Goal: Communication & Community: Answer question/provide support

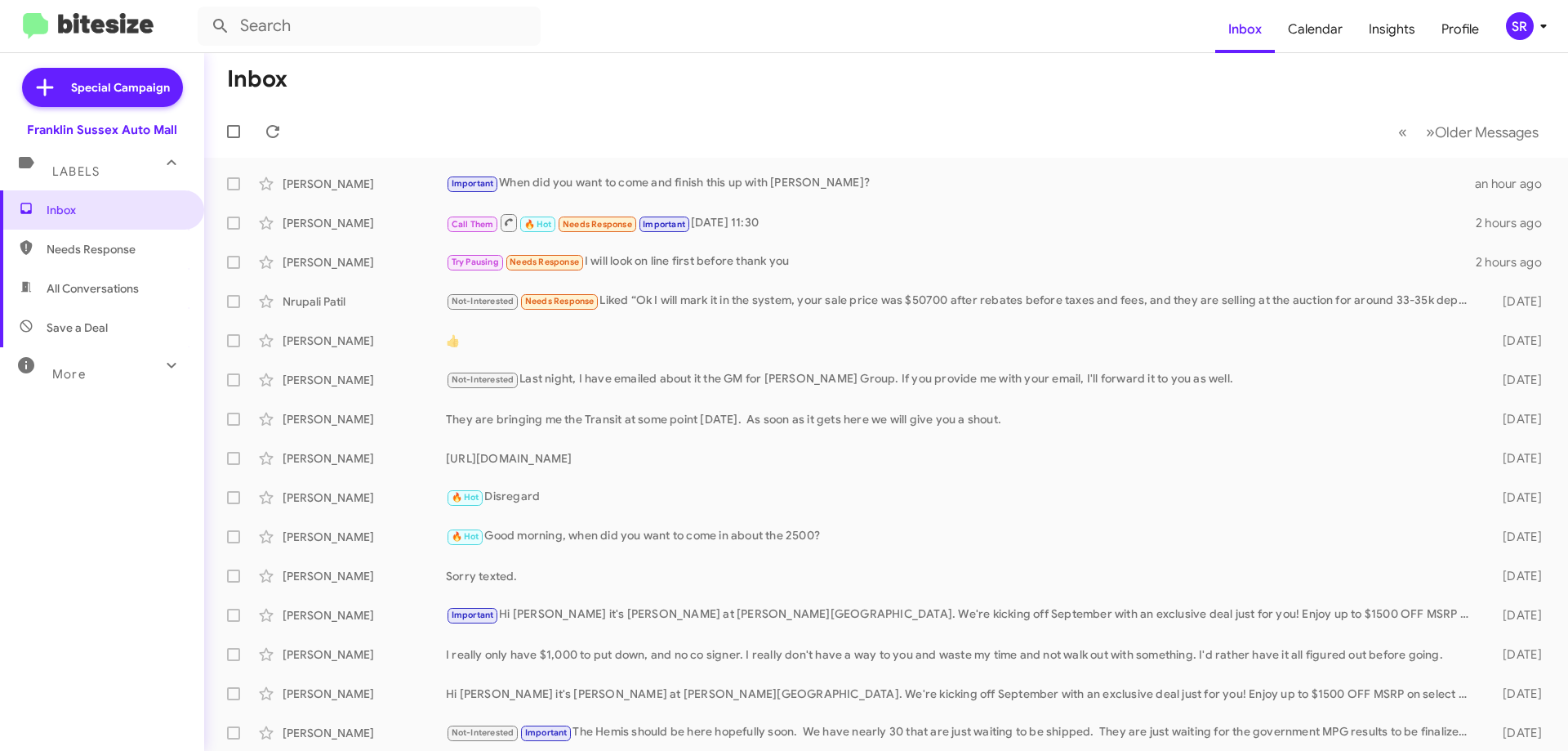
click at [88, 236] on span "Needs Response" at bounding box center [102, 249] width 204 height 39
type input "in:needs-response"
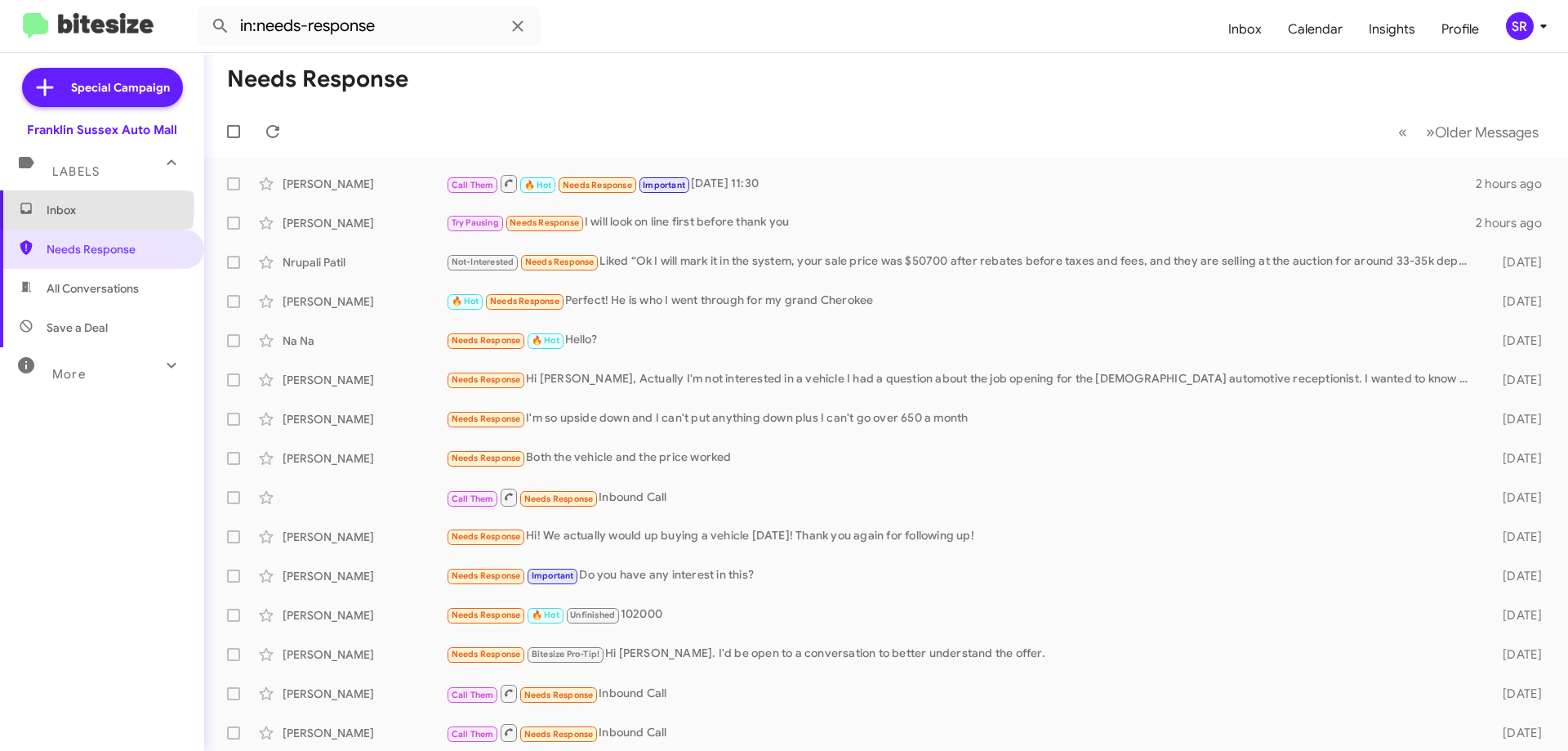
click at [71, 206] on span "Inbox" at bounding box center [116, 210] width 139 height 16
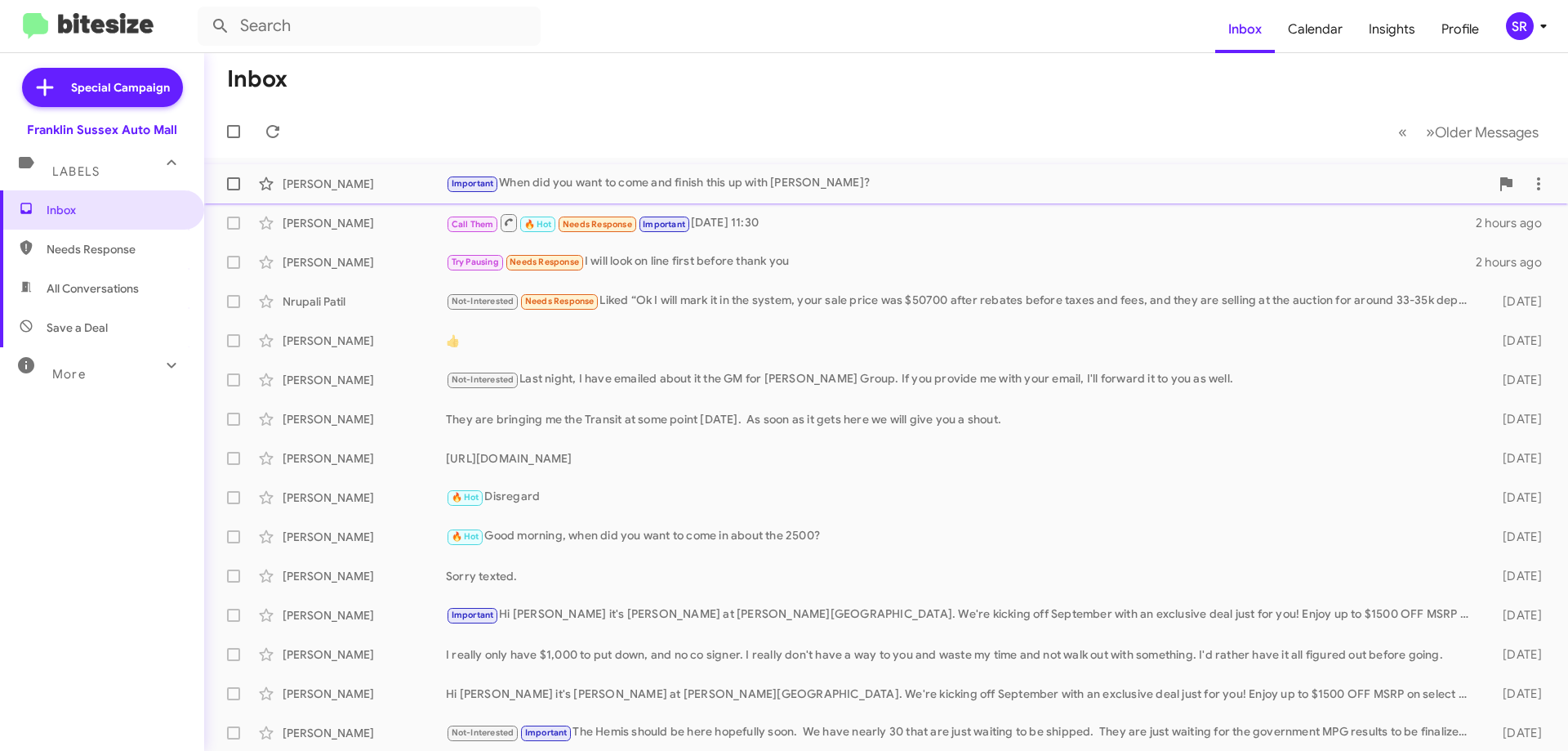
click at [582, 184] on div "Important When did you want to come and finish this up with [PERSON_NAME]?" at bounding box center [968, 183] width 1044 height 19
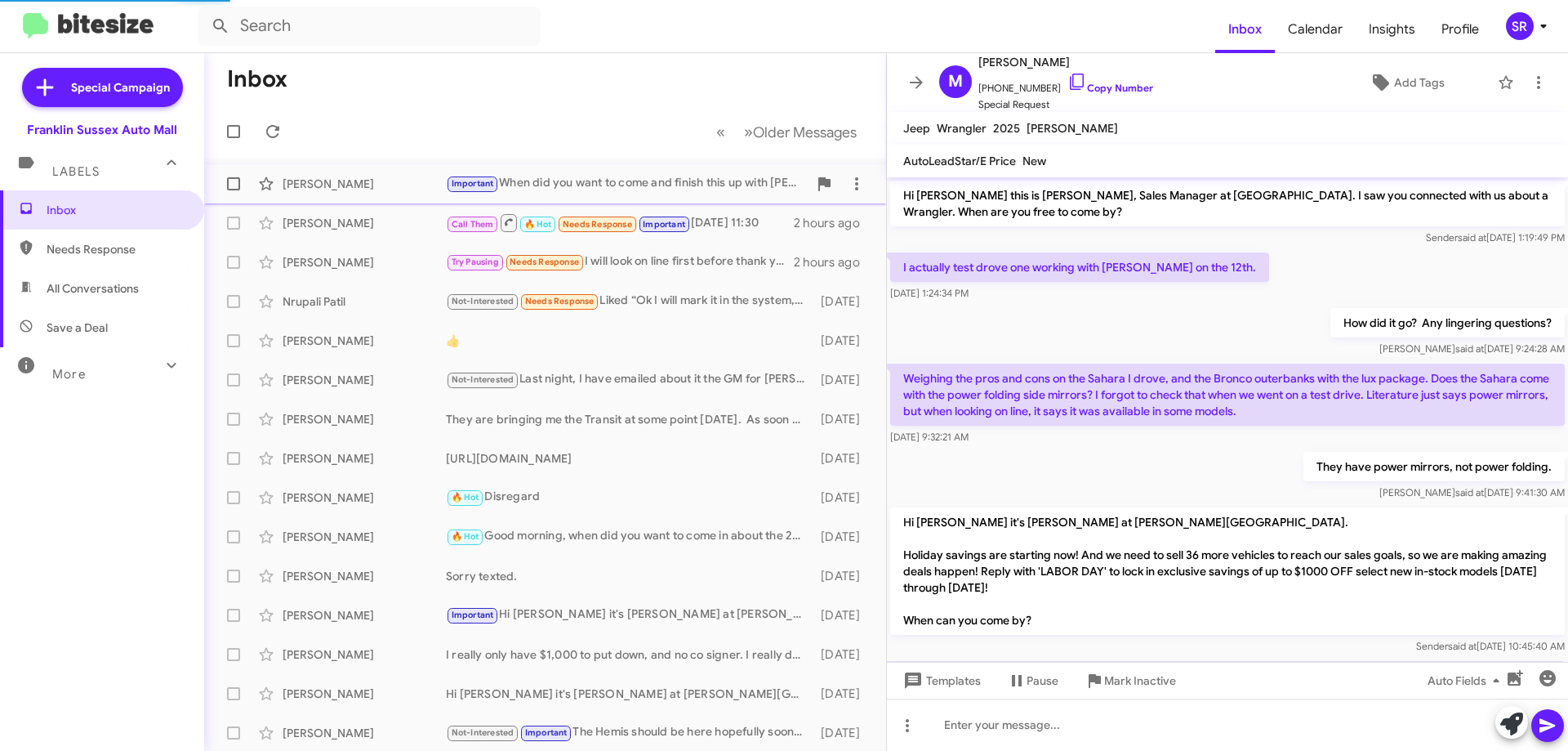
scroll to position [547, 0]
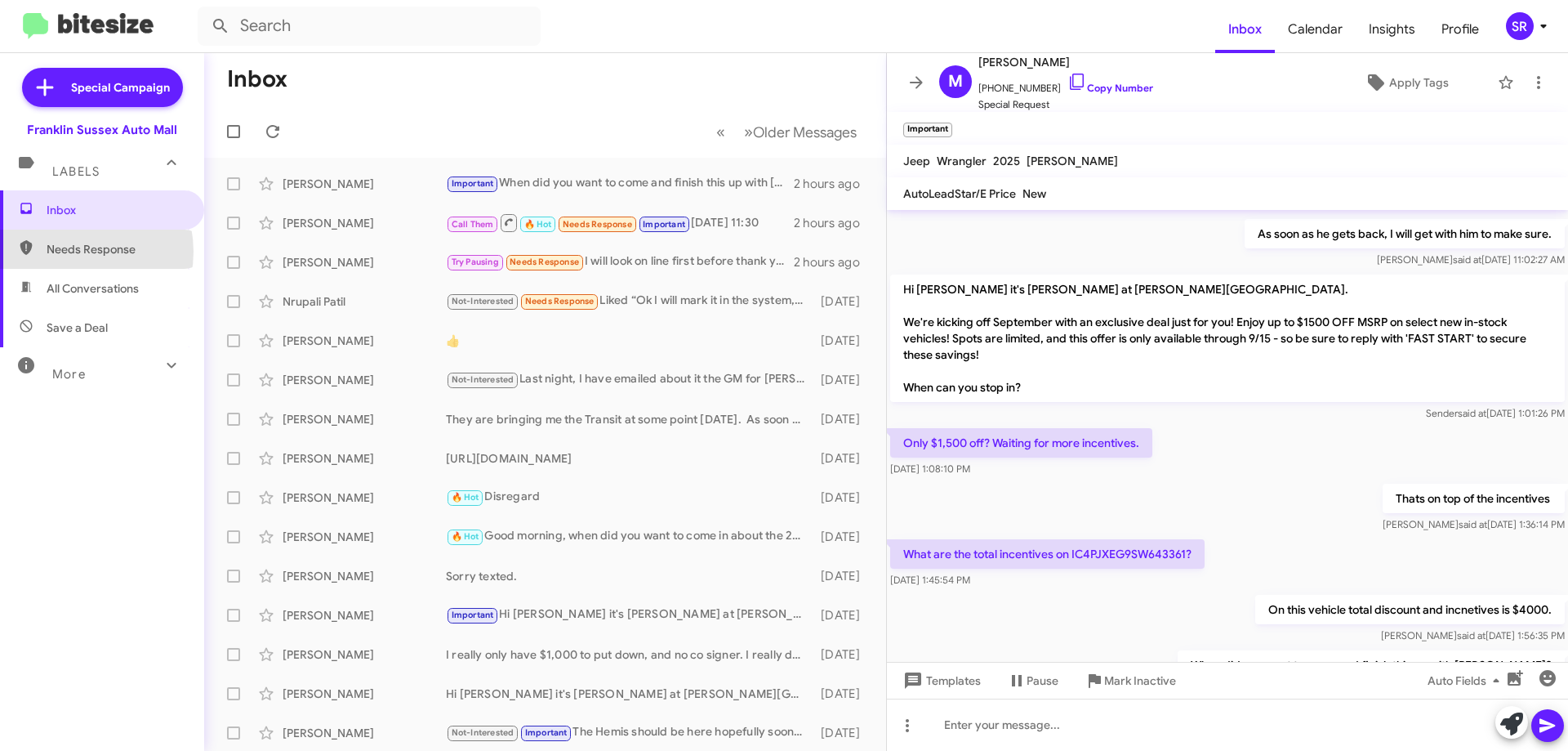
click at [68, 252] on span "Needs Response" at bounding box center [116, 248] width 139 height 16
type input "in:needs-response"
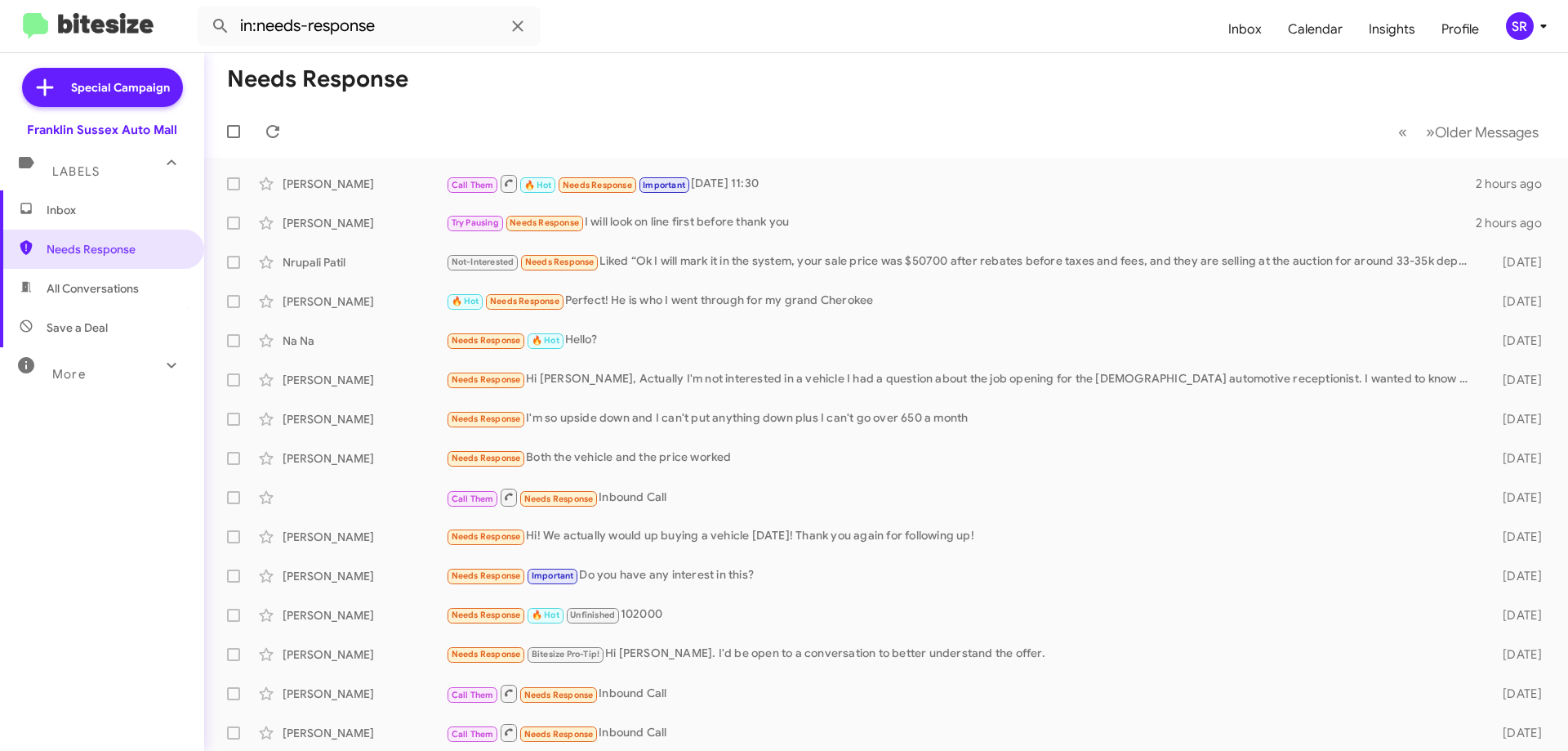
click at [79, 222] on span "Inbox" at bounding box center [102, 210] width 204 height 39
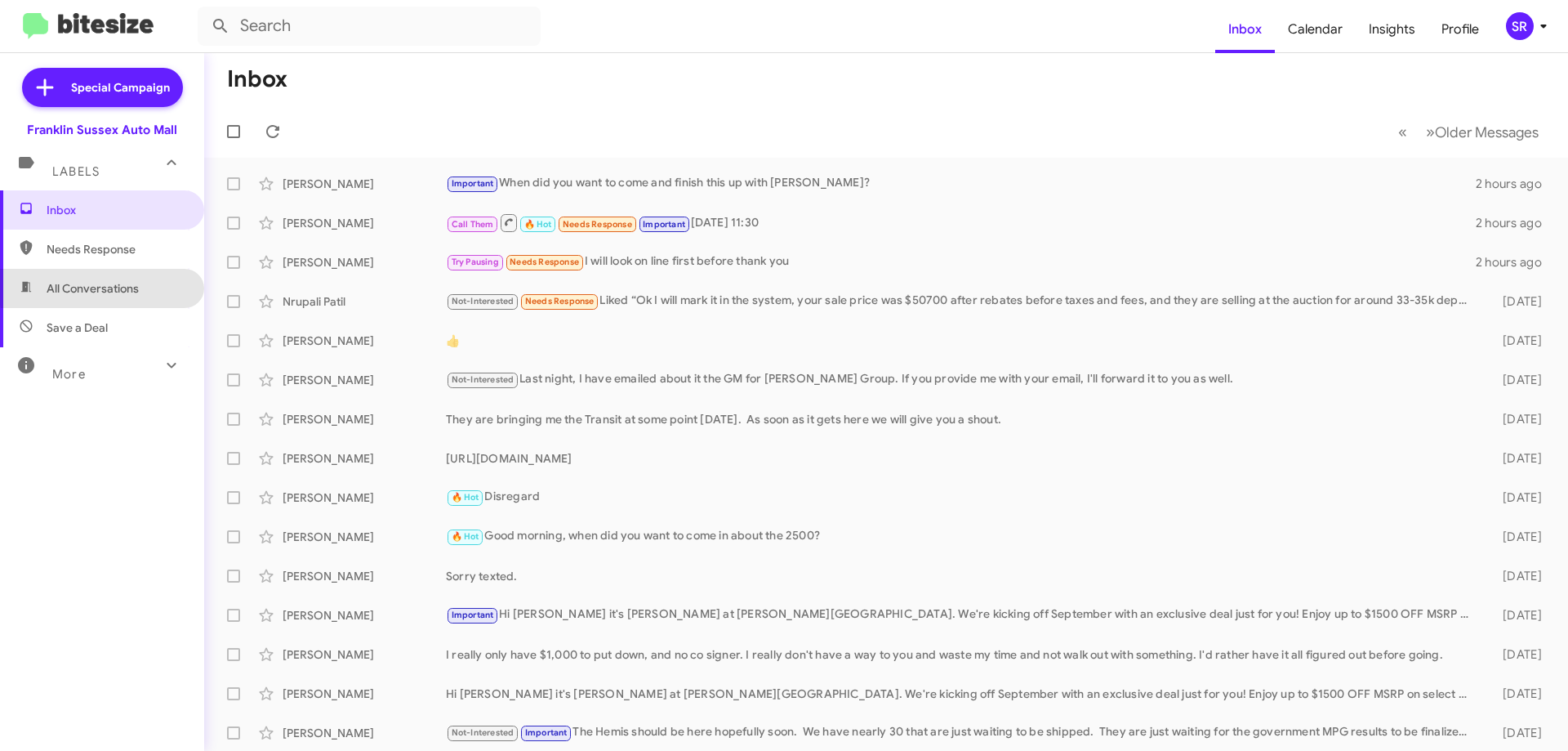
click at [146, 284] on span "All Conversations" at bounding box center [102, 288] width 204 height 39
type input "in:all-conversations"
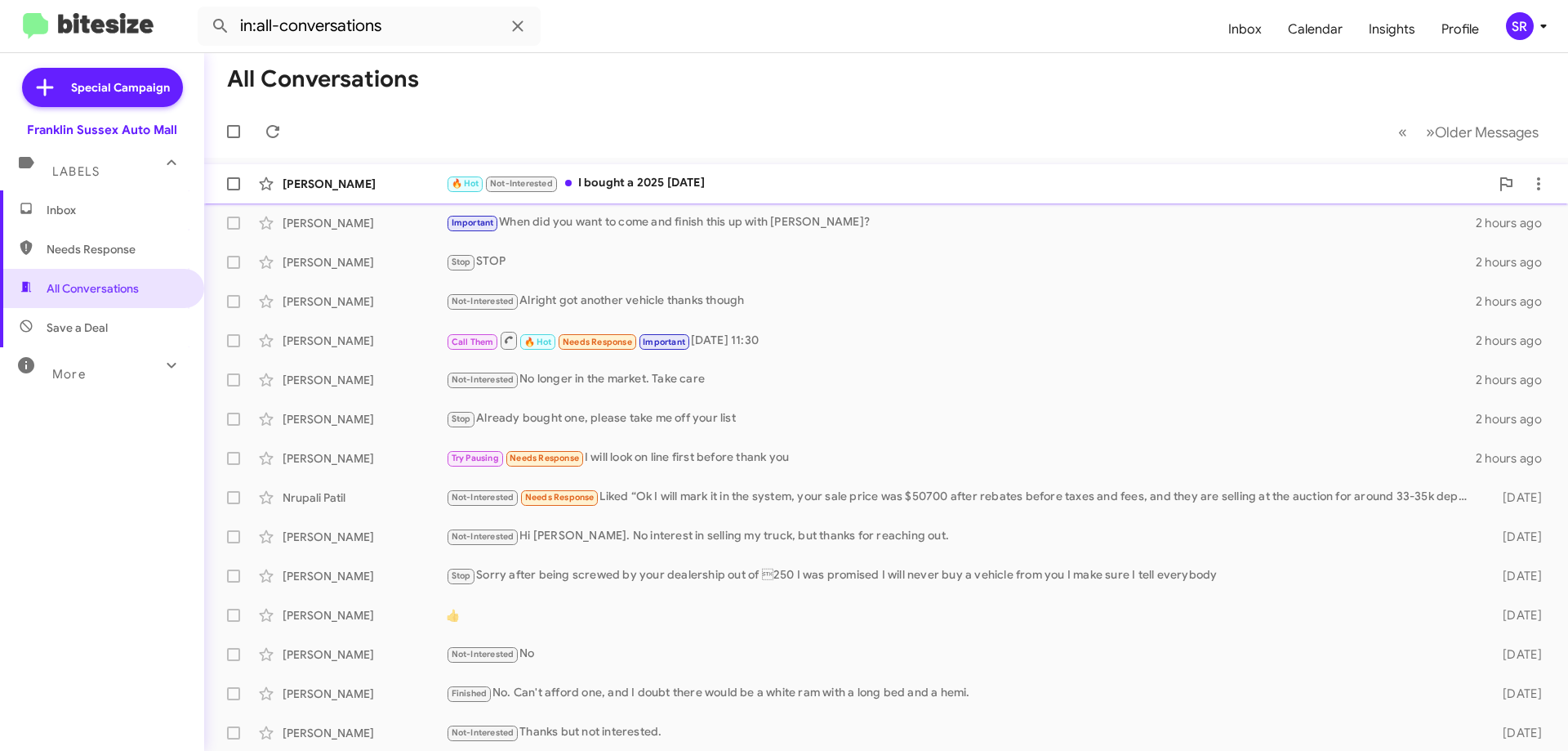
click at [609, 182] on div "🔥 Hot Not-Interested I bought a 2025 [DATE]" at bounding box center [968, 183] width 1044 height 19
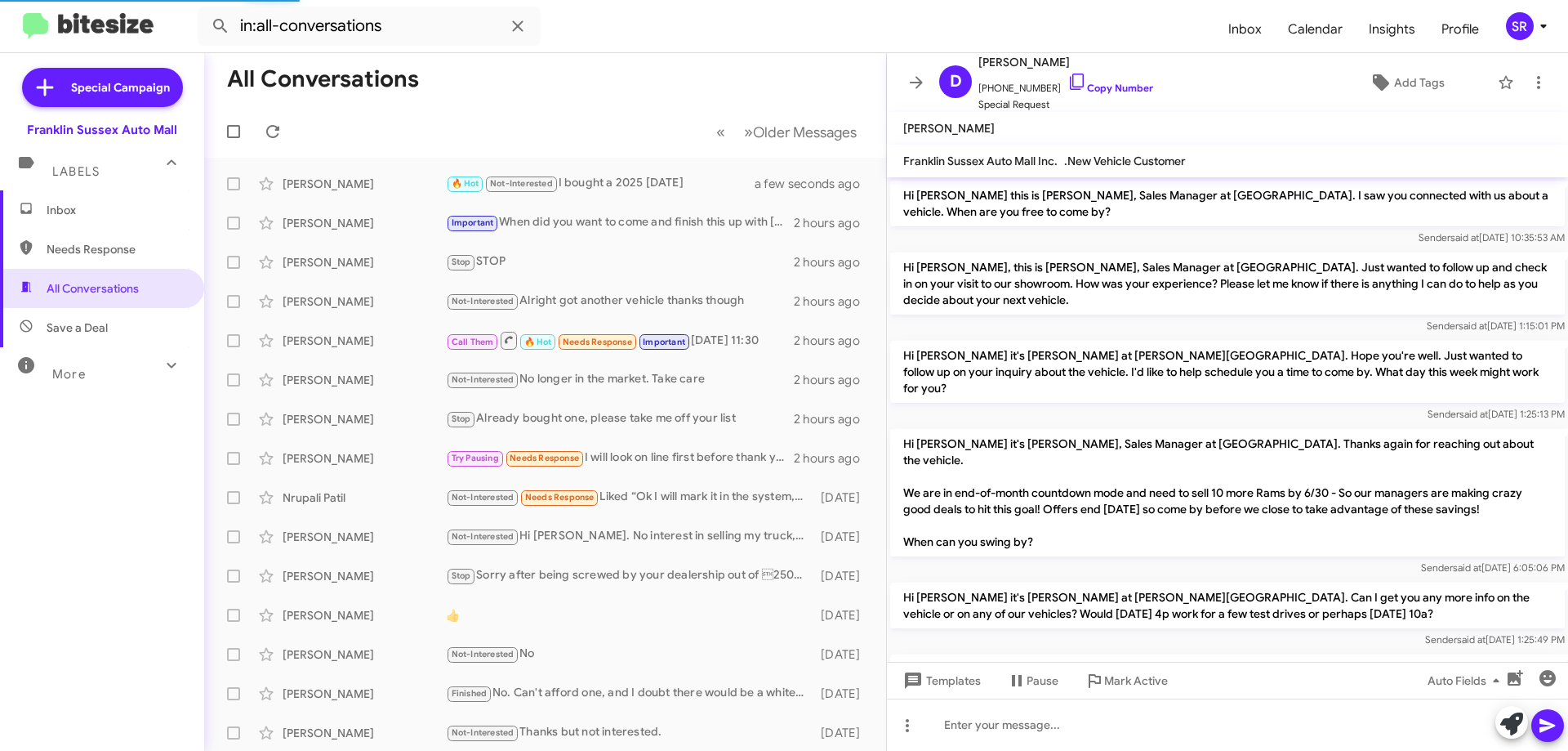
scroll to position [1109, 0]
